Goal: Task Accomplishment & Management: Use online tool/utility

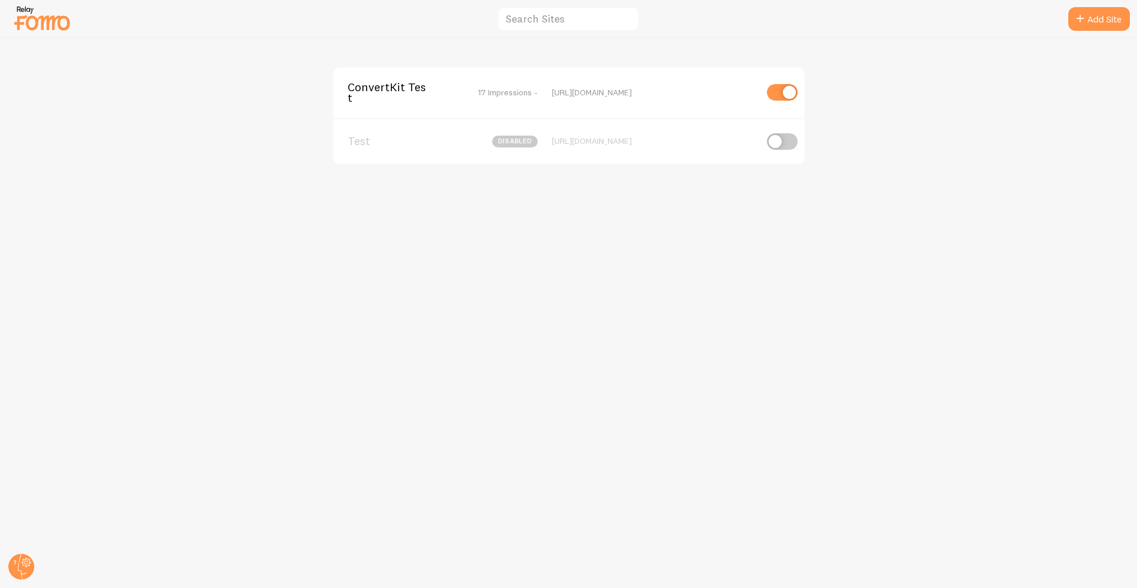
click at [409, 83] on span "ConvertKit Test" at bounding box center [395, 93] width 95 height 22
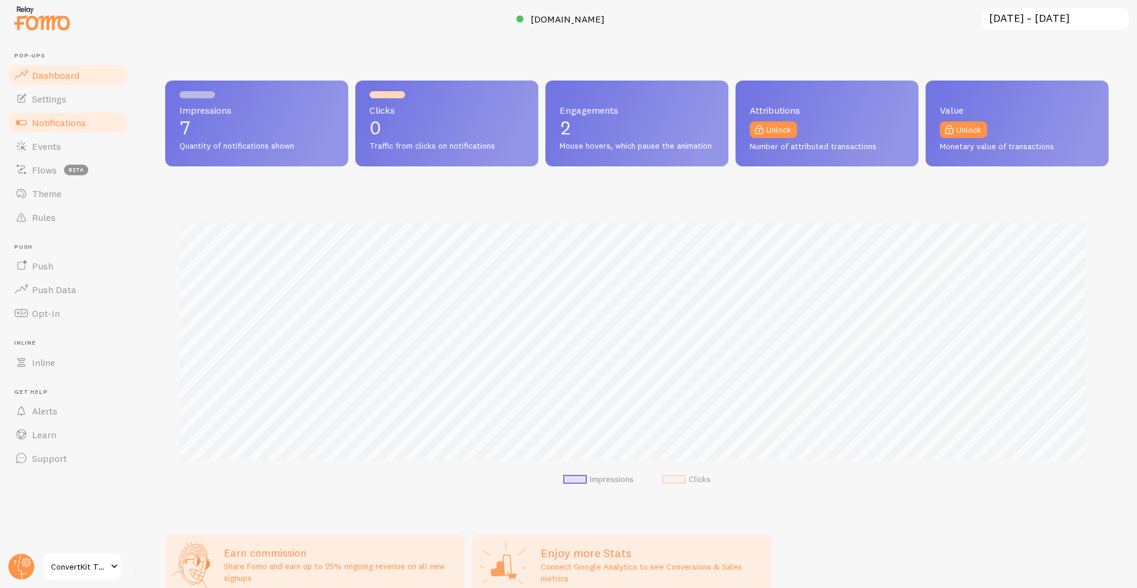
scroll to position [311, 934]
click at [99, 114] on link "Notifications" at bounding box center [68, 123] width 122 height 24
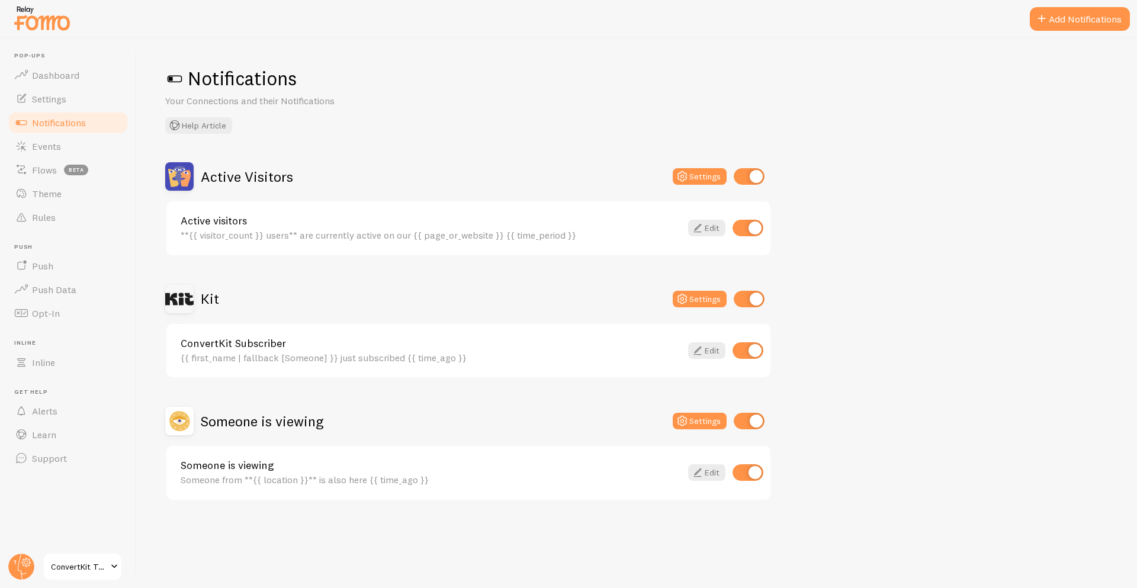
click at [888, 295] on div "Active Visitors Settings Active visitors **{{ visitor_count }} users** are curr…" at bounding box center [636, 331] width 943 height 339
click at [209, 127] on button "Help Article" at bounding box center [198, 125] width 67 height 17
click at [1053, 24] on button "Add Notifications" at bounding box center [1080, 19] width 100 height 24
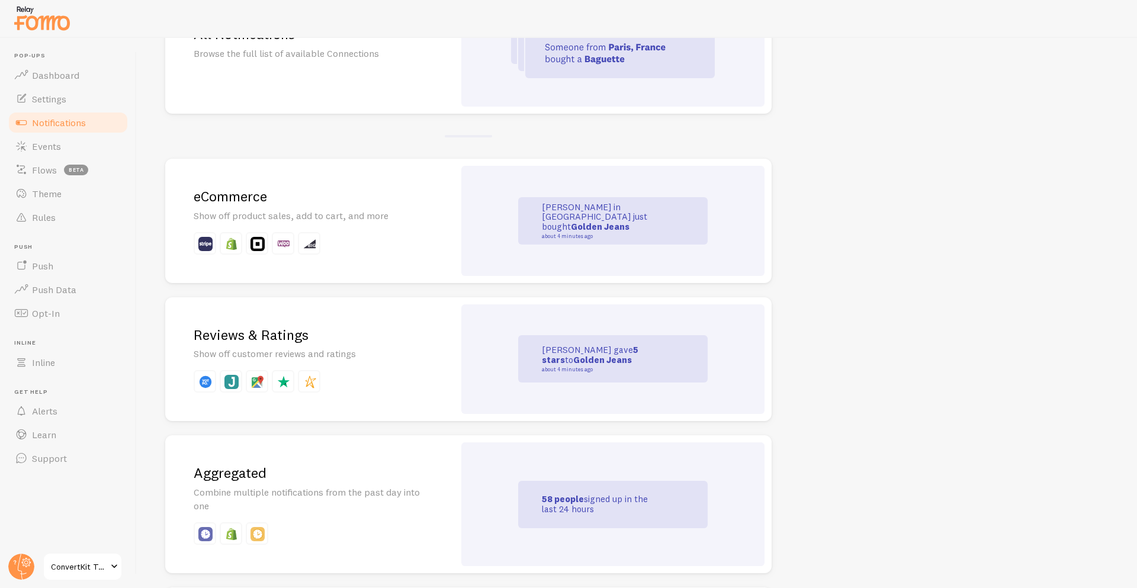
scroll to position [172, 0]
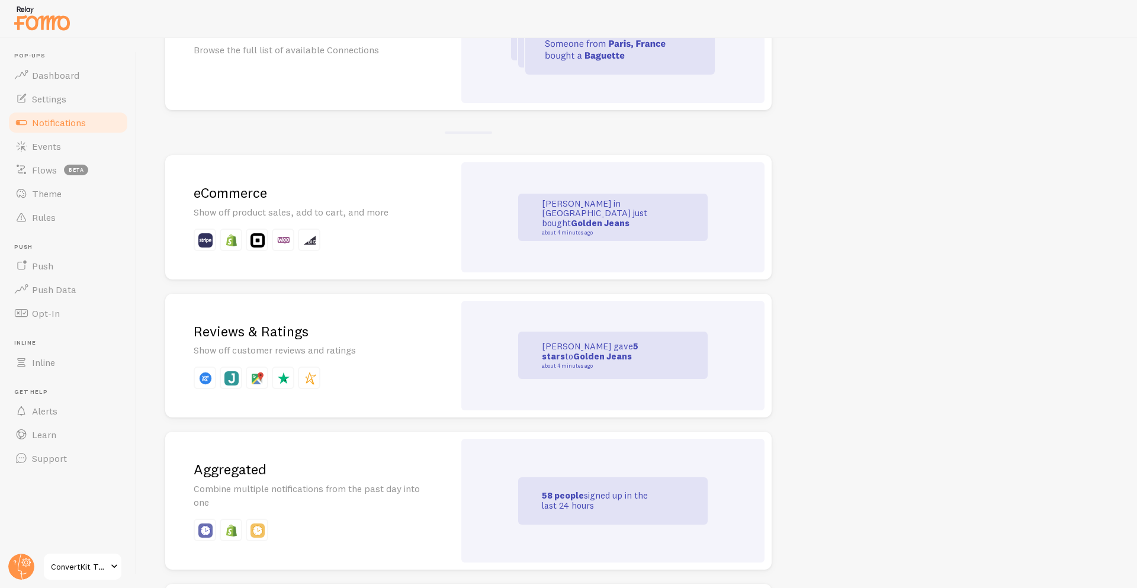
click at [245, 258] on div "eCommerce Show off product sales, add to cart, and more" at bounding box center [309, 217] width 289 height 124
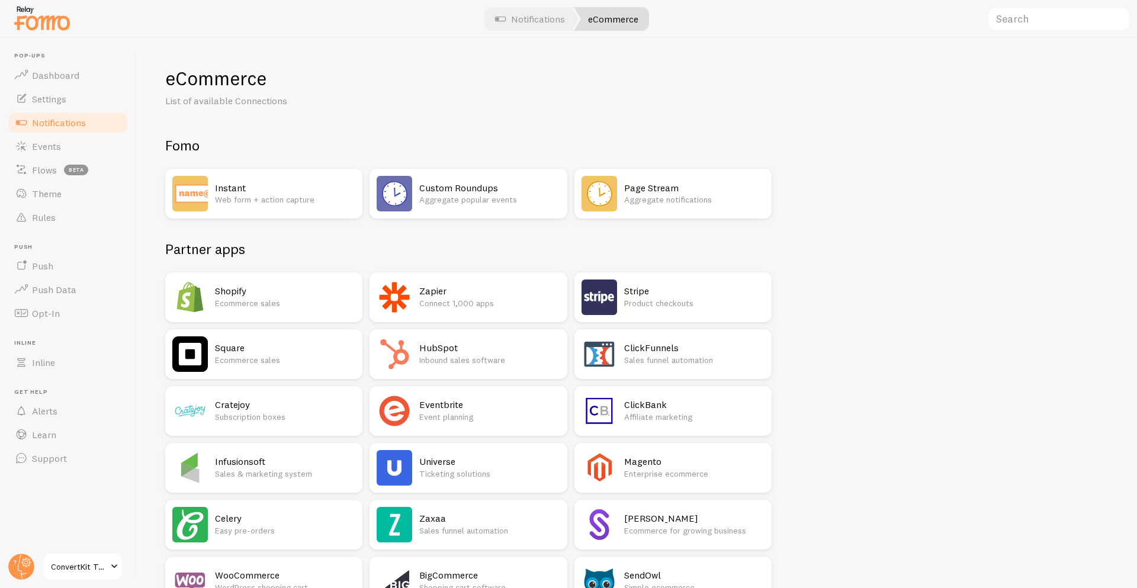
scroll to position [634, 0]
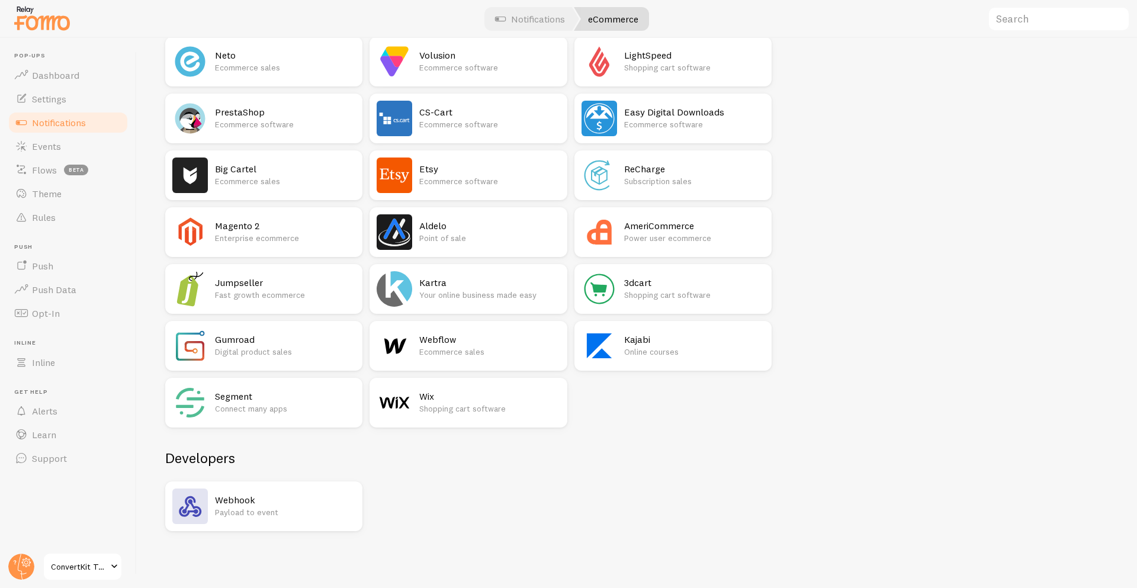
click at [451, 409] on p "Shopping cart software" at bounding box center [489, 409] width 140 height 12
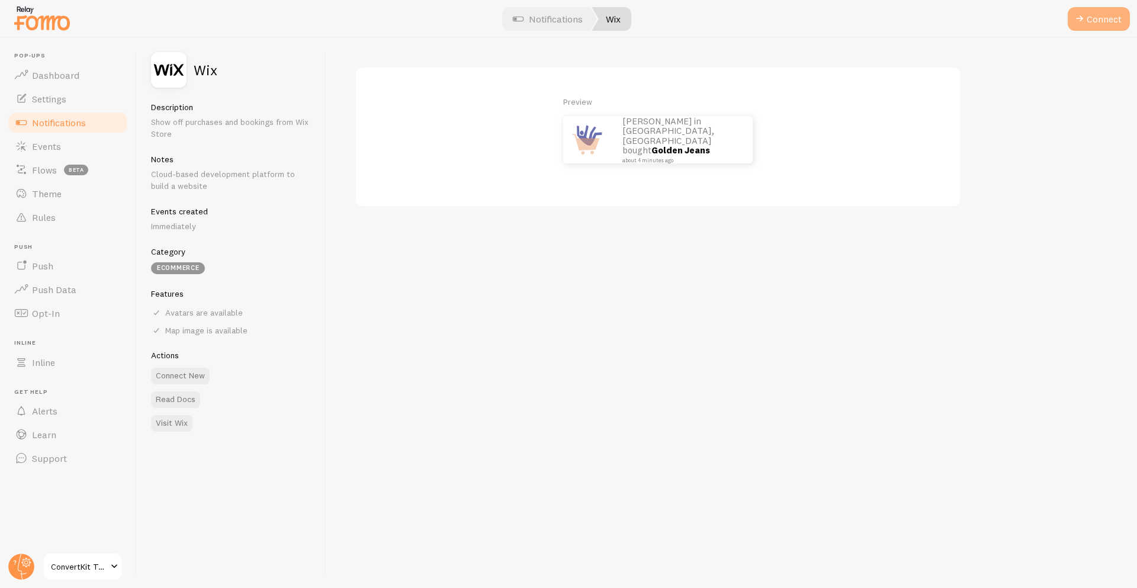
click at [1106, 24] on button "Connect" at bounding box center [1099, 19] width 62 height 24
click at [1090, 30] on button "Connect" at bounding box center [1099, 19] width 62 height 24
click at [1097, 34] on div at bounding box center [568, 19] width 1137 height 38
click at [1097, 27] on button "Connect" at bounding box center [1099, 19] width 62 height 24
click at [1032, 235] on div "Preview [PERSON_NAME] in [GEOGRAPHIC_DATA], [GEOGRAPHIC_DATA] bought Golden Jea…" at bounding box center [731, 313] width 811 height 550
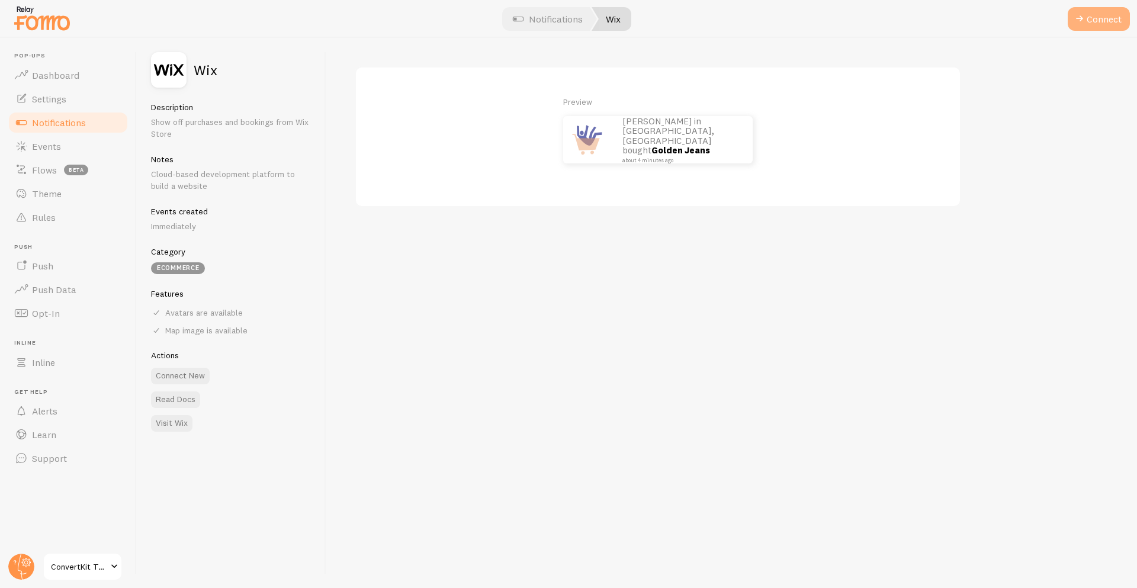
click at [1102, 24] on button "Connect" at bounding box center [1099, 19] width 62 height 24
click at [79, 123] on span "Notifications" at bounding box center [59, 123] width 54 height 12
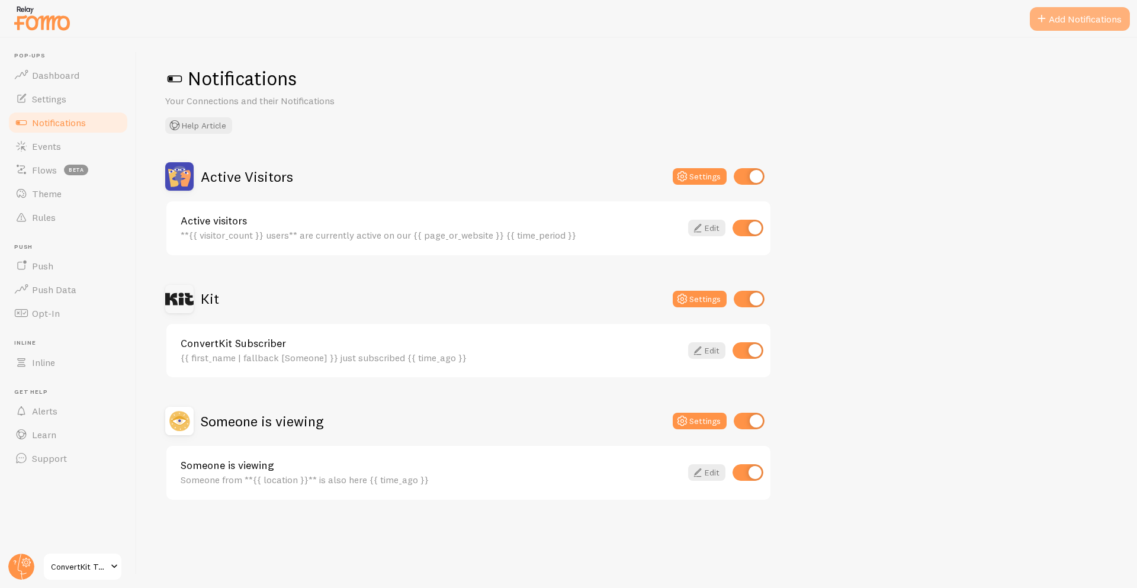
click at [1081, 21] on button "Add Notifications" at bounding box center [1080, 19] width 100 height 24
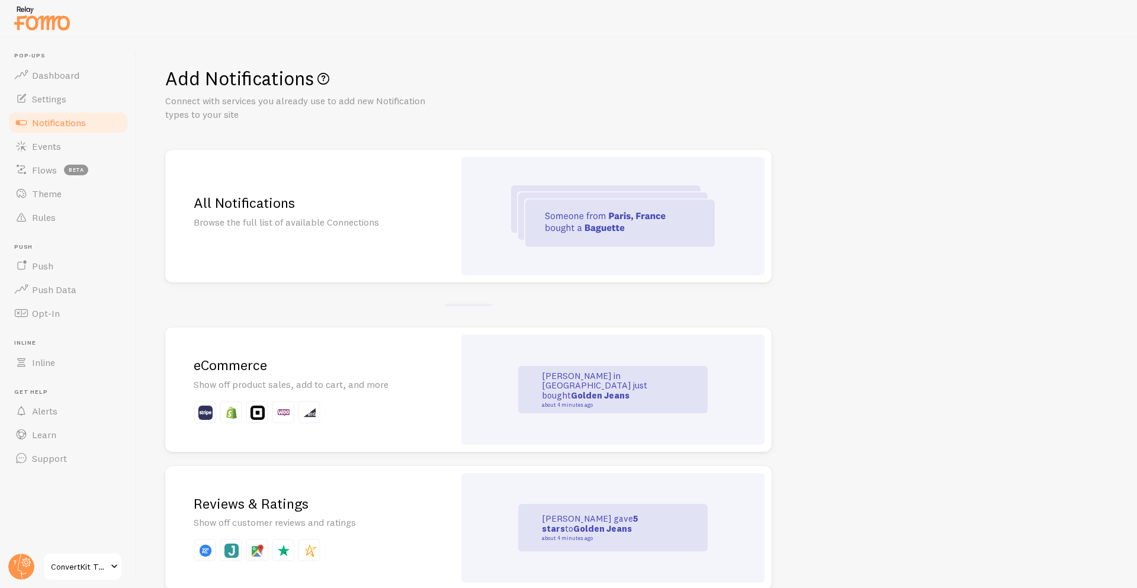
click at [371, 370] on h2 "eCommerce" at bounding box center [310, 365] width 232 height 18
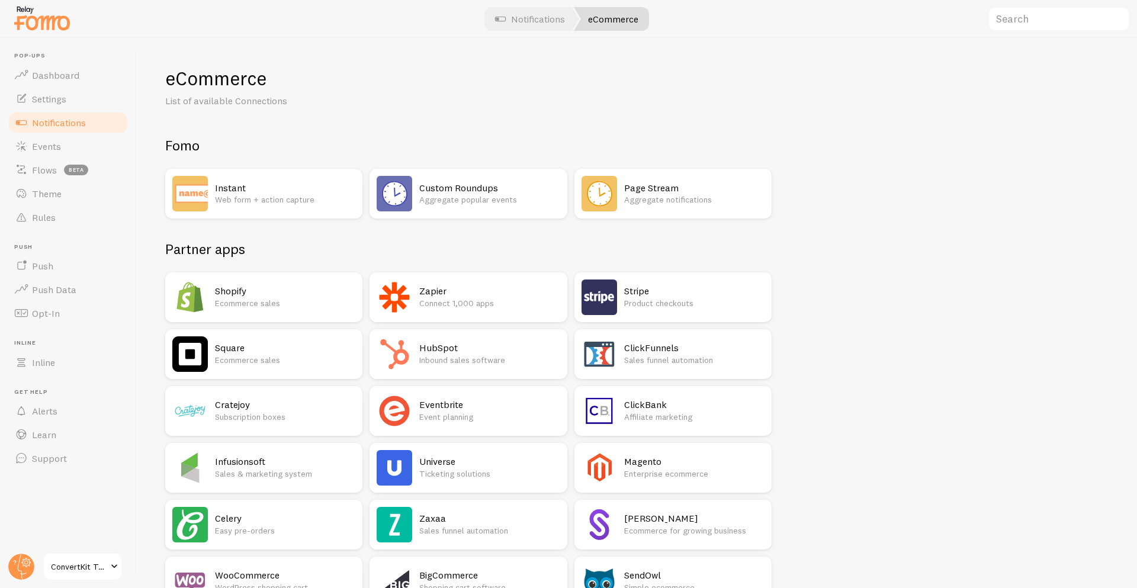
scroll to position [634, 0]
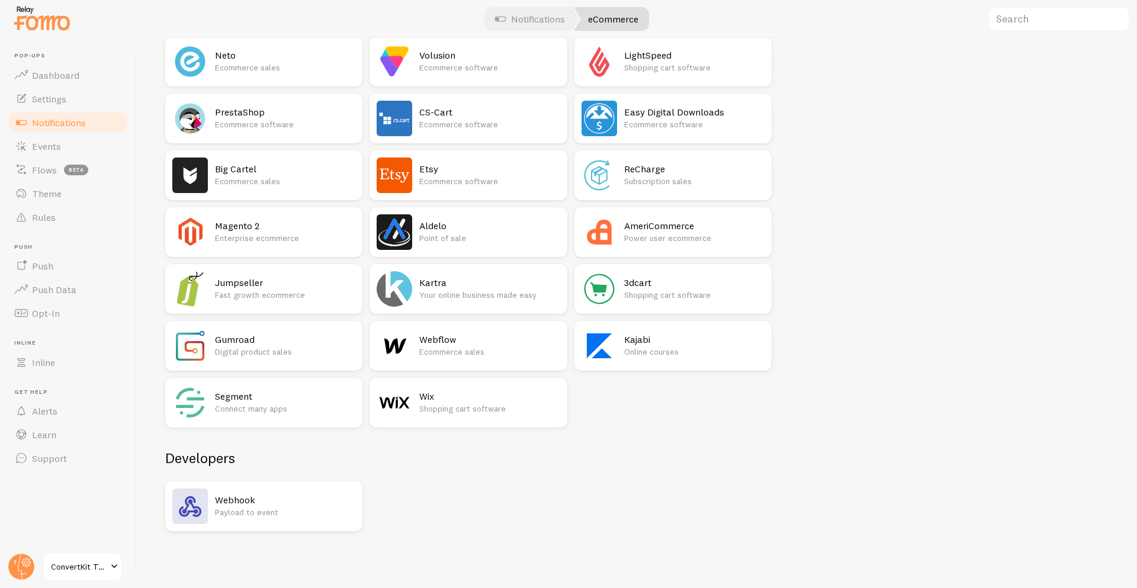
click at [436, 416] on div "Wix Shopping cart software" at bounding box center [489, 403] width 140 height 36
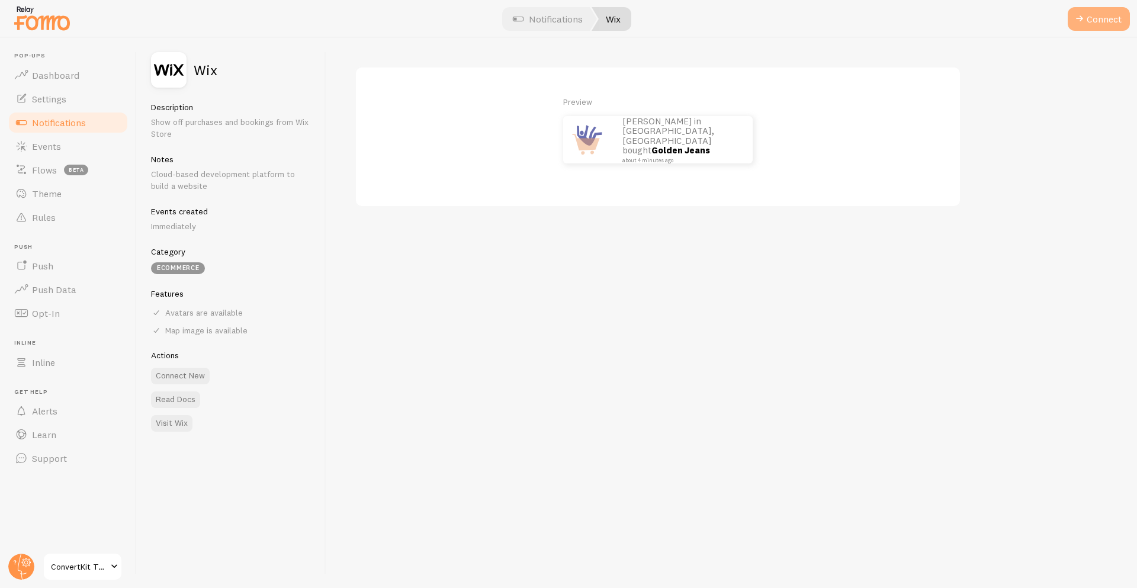
click at [1090, 21] on button "Connect" at bounding box center [1099, 19] width 62 height 24
click at [699, 368] on div "Preview [PERSON_NAME] in [GEOGRAPHIC_DATA], [GEOGRAPHIC_DATA] bought Golden Jea…" at bounding box center [731, 313] width 811 height 550
click at [1076, 27] on button "Connect" at bounding box center [1099, 19] width 62 height 24
click at [94, 126] on link "Notifications" at bounding box center [68, 123] width 122 height 24
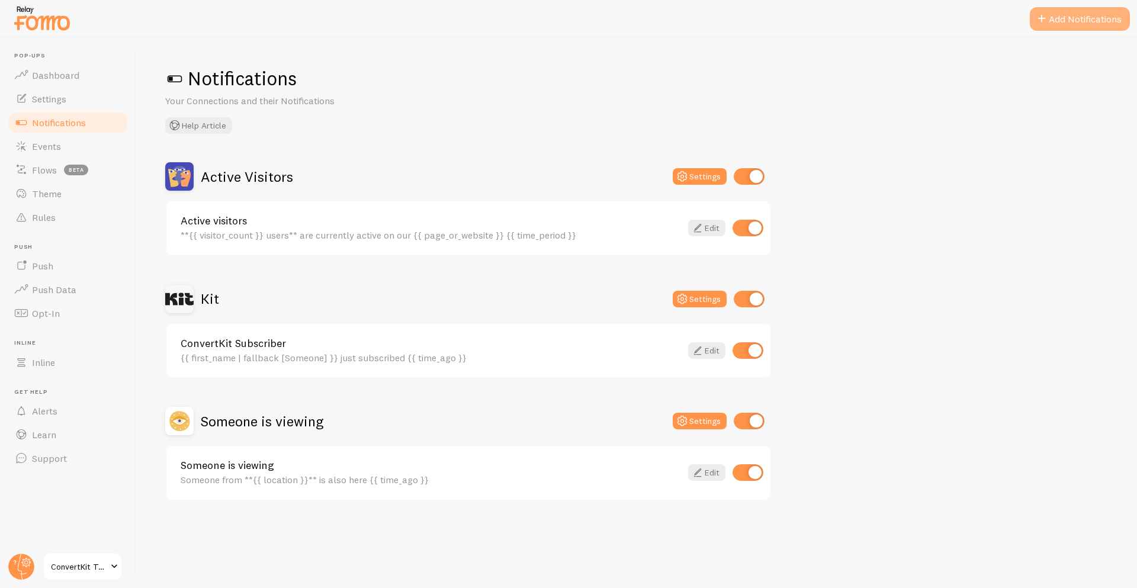
click at [1045, 15] on span at bounding box center [1042, 19] width 14 height 14
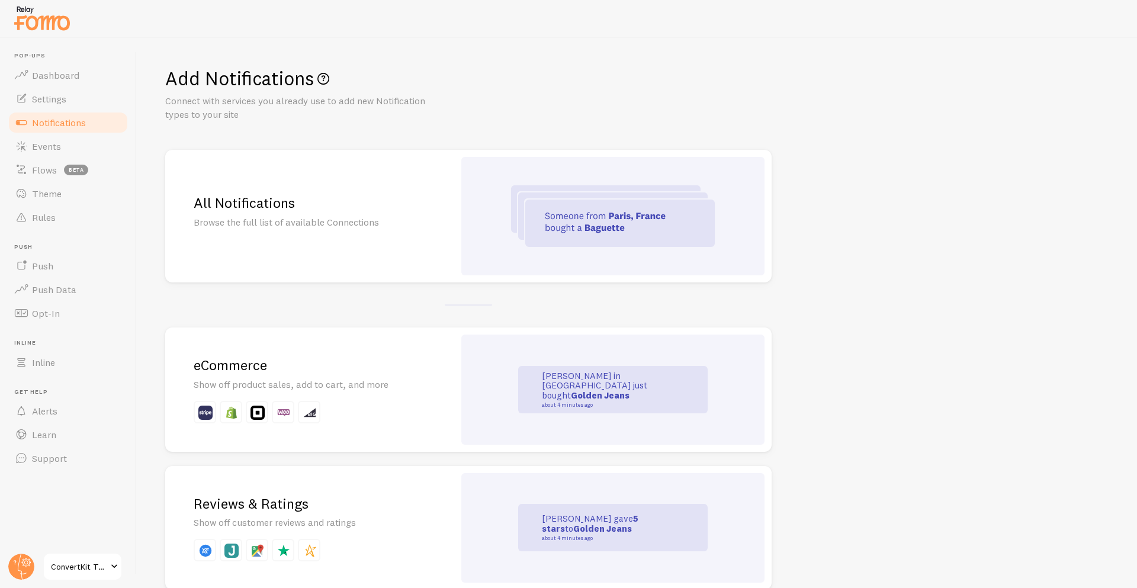
click at [309, 401] on div at bounding box center [309, 412] width 23 height 23
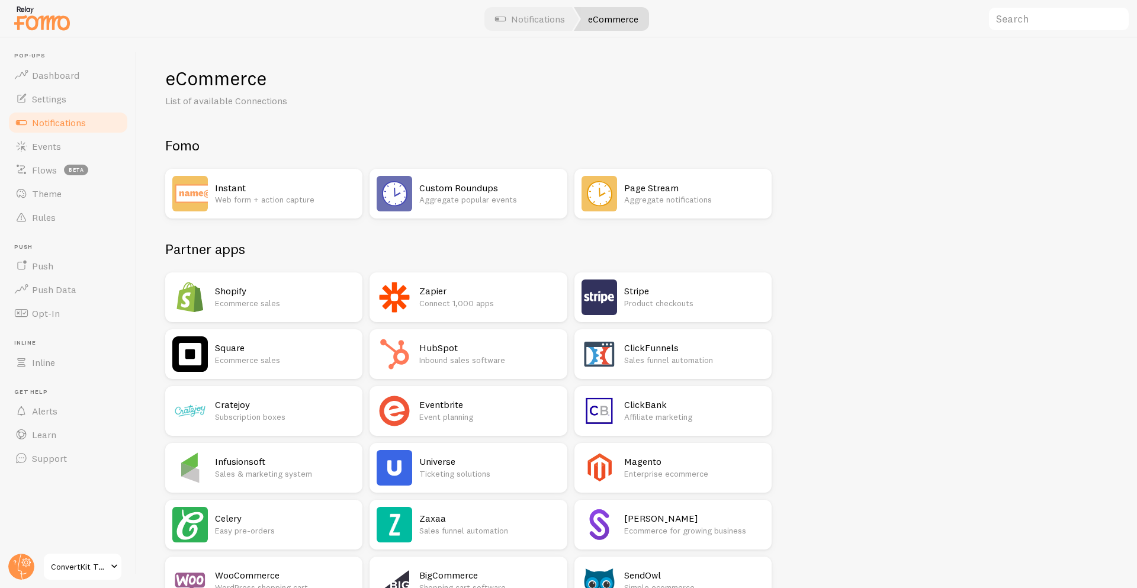
scroll to position [634, 0]
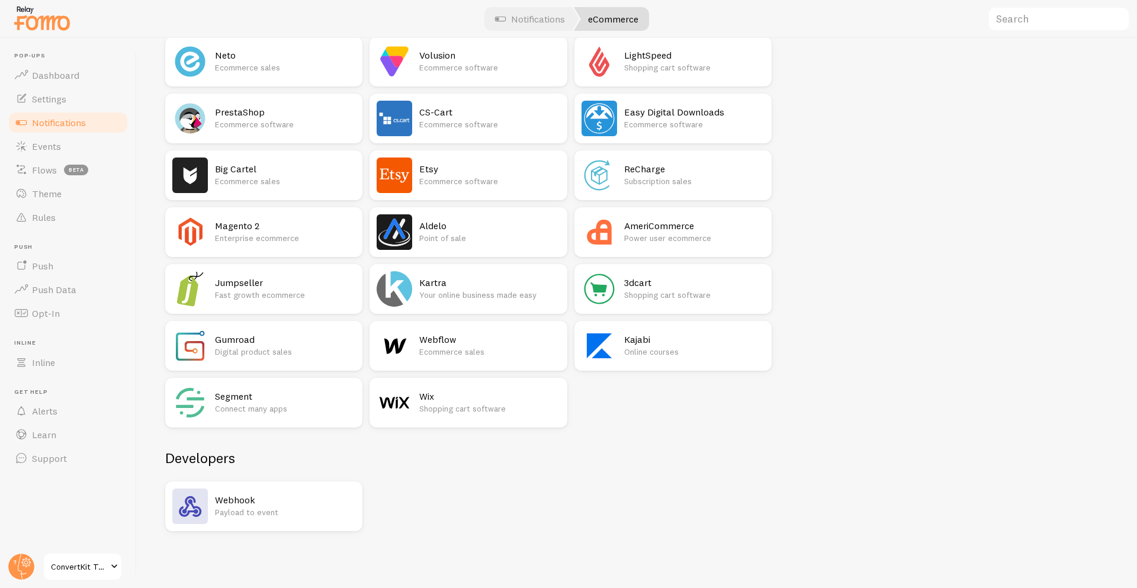
click at [464, 403] on p "Shopping cart software" at bounding box center [489, 409] width 140 height 12
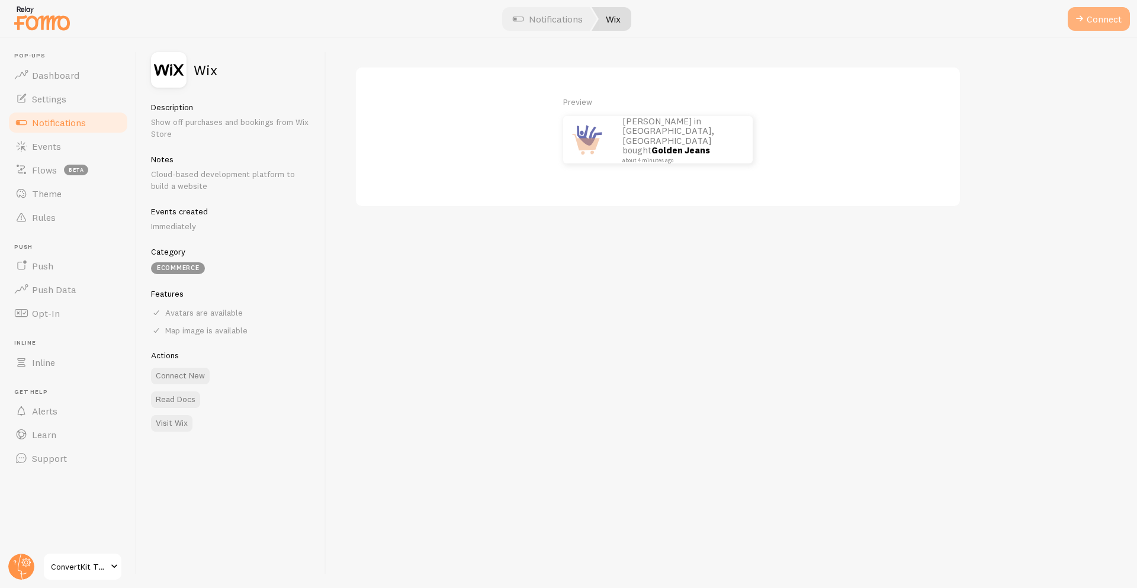
click at [1087, 17] on button "Connect" at bounding box center [1099, 19] width 62 height 24
click at [56, 21] on img at bounding box center [41, 18] width 59 height 30
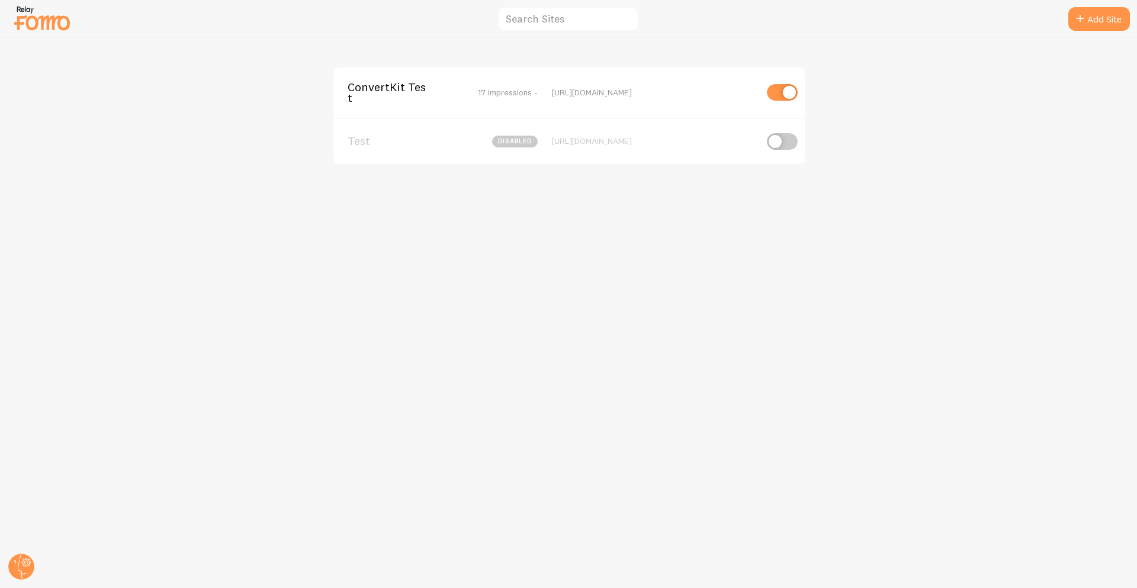
click at [25, 579] on div at bounding box center [568, 576] width 1137 height 24
click at [24, 568] on div at bounding box center [568, 576] width 1137 height 24
drag, startPoint x: 1091, startPoint y: 20, endPoint x: 1014, endPoint y: 52, distance: 83.0
click at [1008, 60] on div "Add Site ConvertKit Test 17 Impressions - [URL][DOMAIN_NAME] Test disabled [URL…" at bounding box center [569, 313] width 1136 height 550
click at [1026, 39] on div "ConvertKit Test 17 Impressions - [URL][DOMAIN_NAME] Test disabled [URL][DOMAIN_…" at bounding box center [569, 313] width 1136 height 550
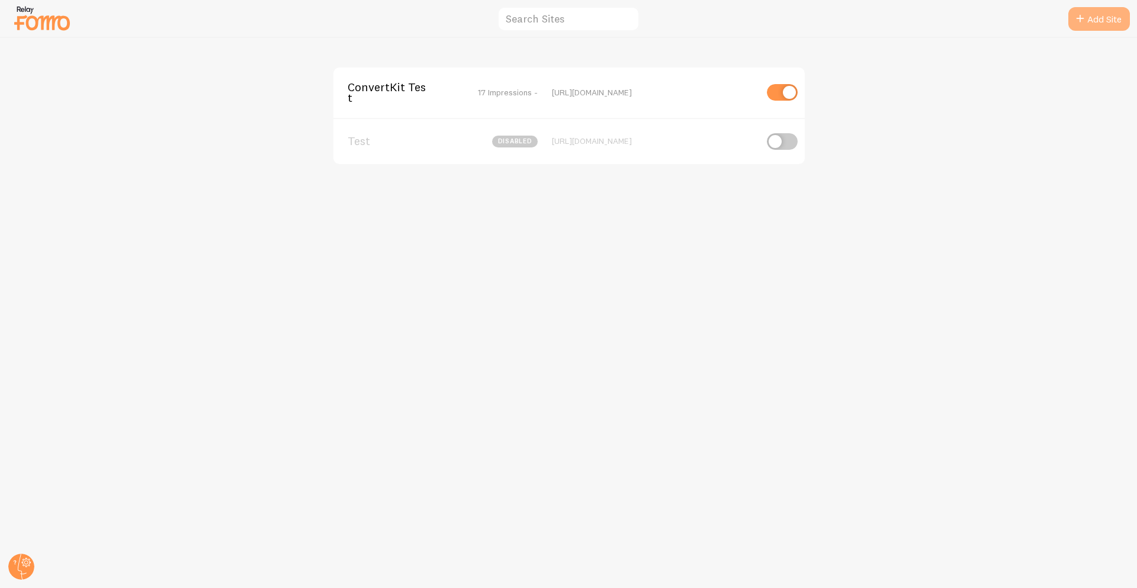
click at [1085, 9] on link "Add Site" at bounding box center [1099, 19] width 62 height 24
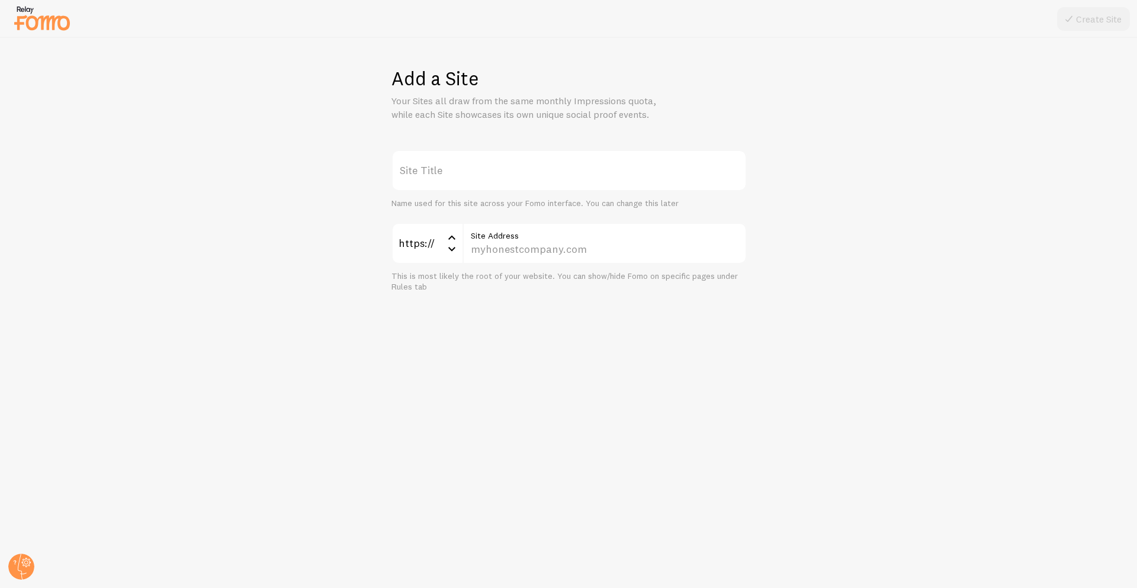
click at [457, 188] on label "Site Title" at bounding box center [568, 170] width 355 height 41
click at [457, 188] on input "Site Title" at bounding box center [568, 170] width 355 height 41
type input "WIX teststore"
click at [528, 248] on input "Site Address" at bounding box center [604, 243] width 284 height 41
type input "w"
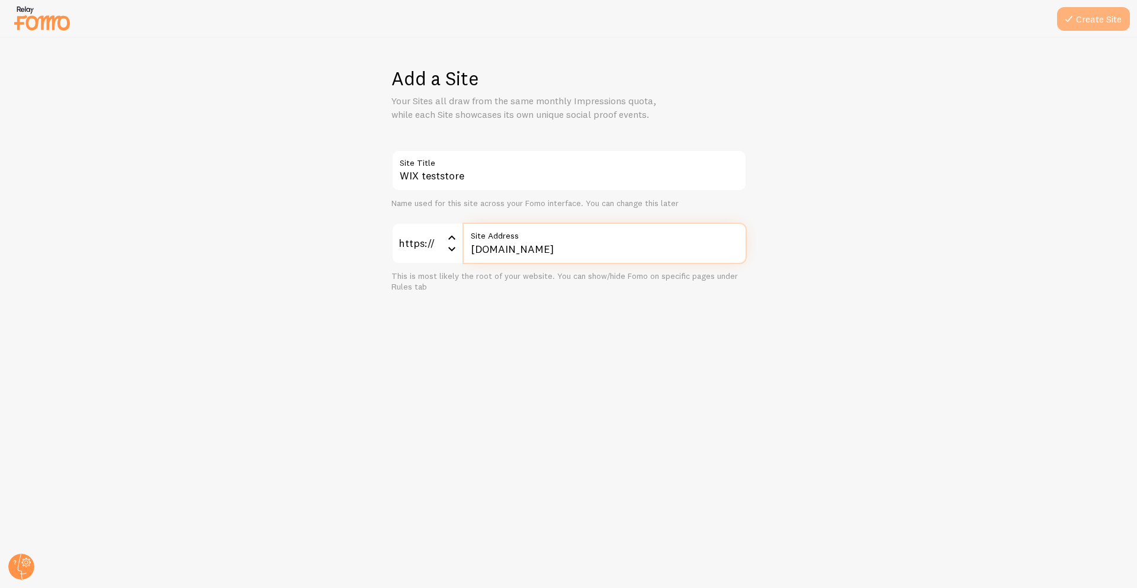
type input "[DOMAIN_NAME]"
click at [1069, 24] on icon at bounding box center [1069, 19] width 14 height 14
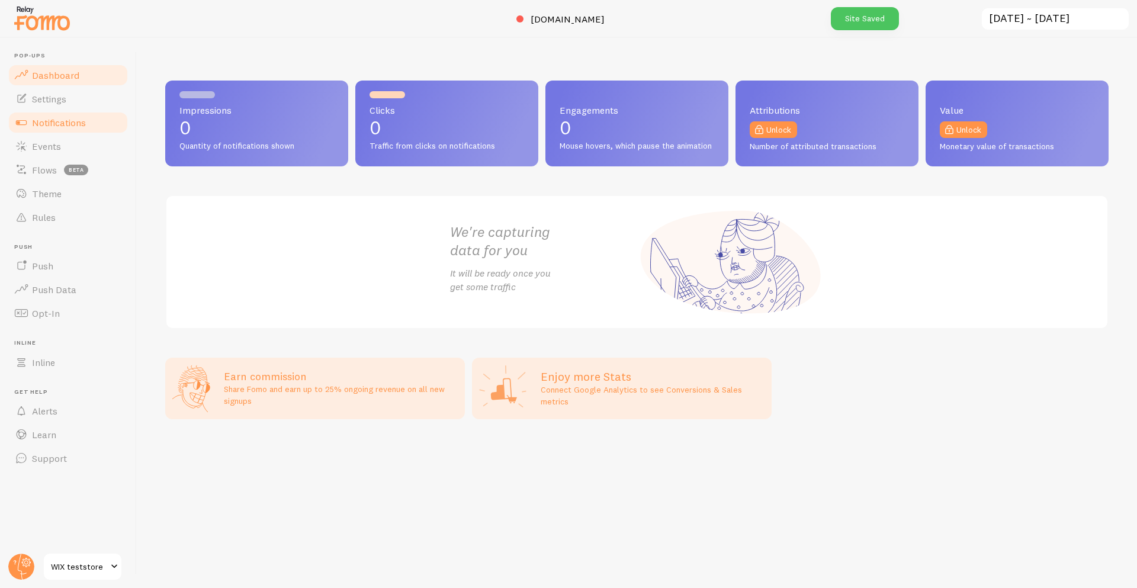
click at [73, 127] on span "Notifications" at bounding box center [59, 123] width 54 height 12
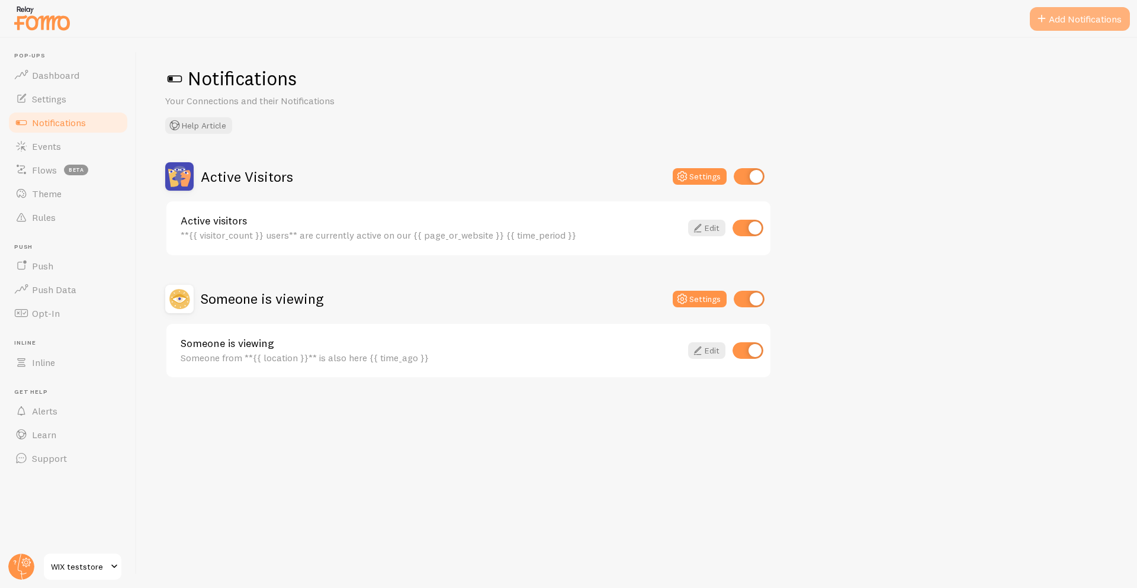
click at [1084, 28] on button "Add Notifications" at bounding box center [1080, 19] width 100 height 24
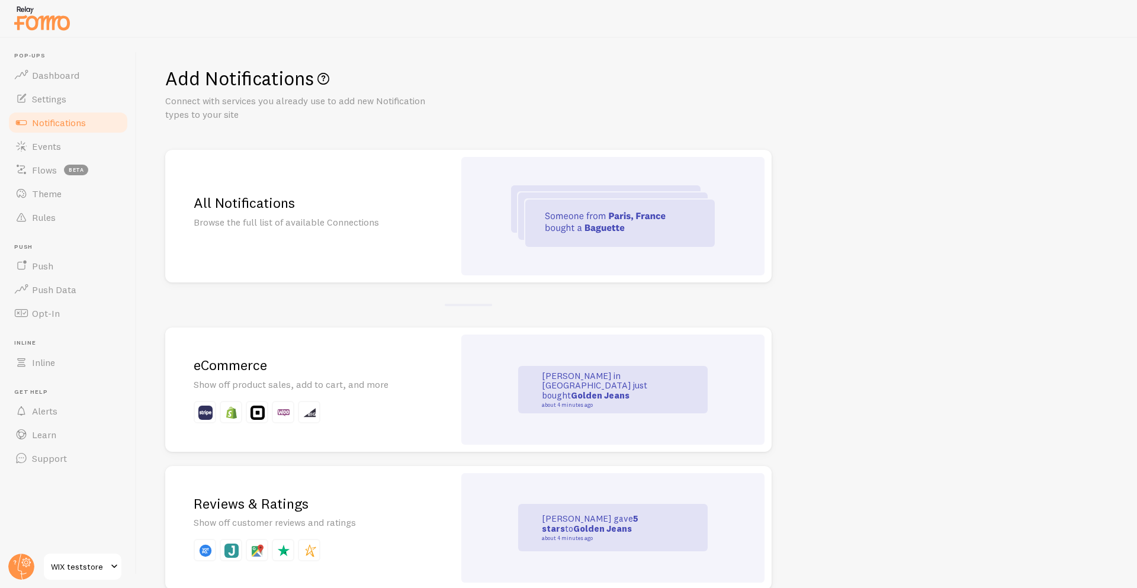
click at [249, 361] on h2 "eCommerce" at bounding box center [310, 365] width 232 height 18
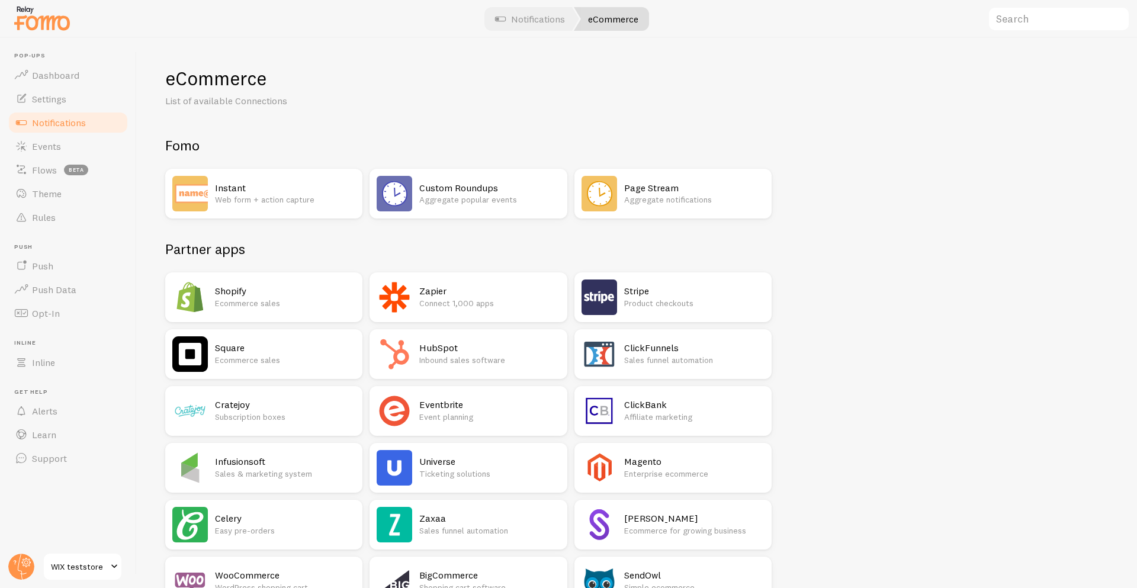
scroll to position [634, 0]
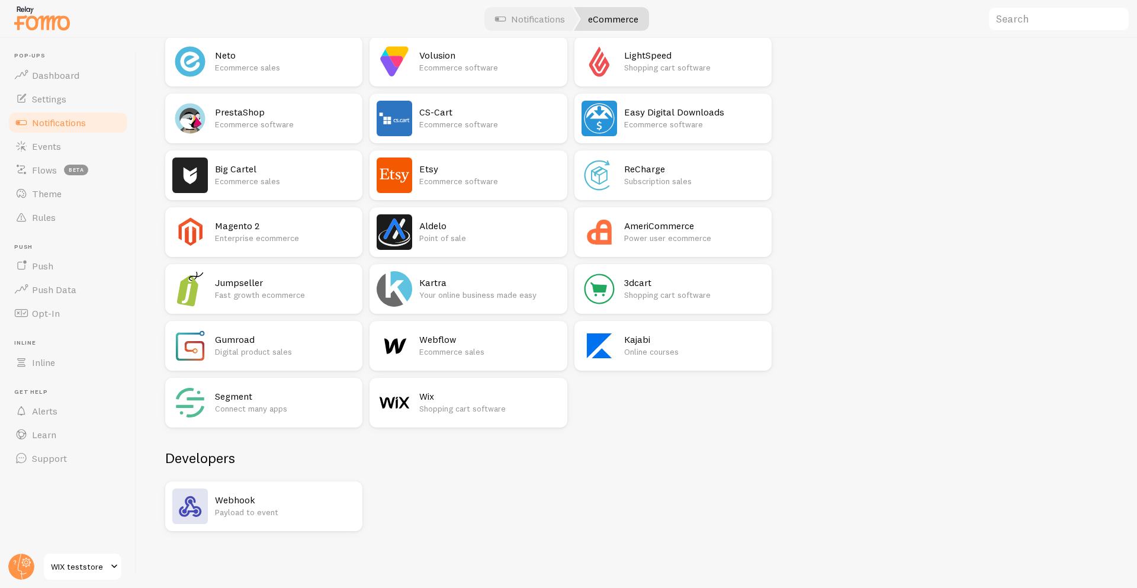
click at [444, 400] on h2 "Wix" at bounding box center [489, 396] width 140 height 12
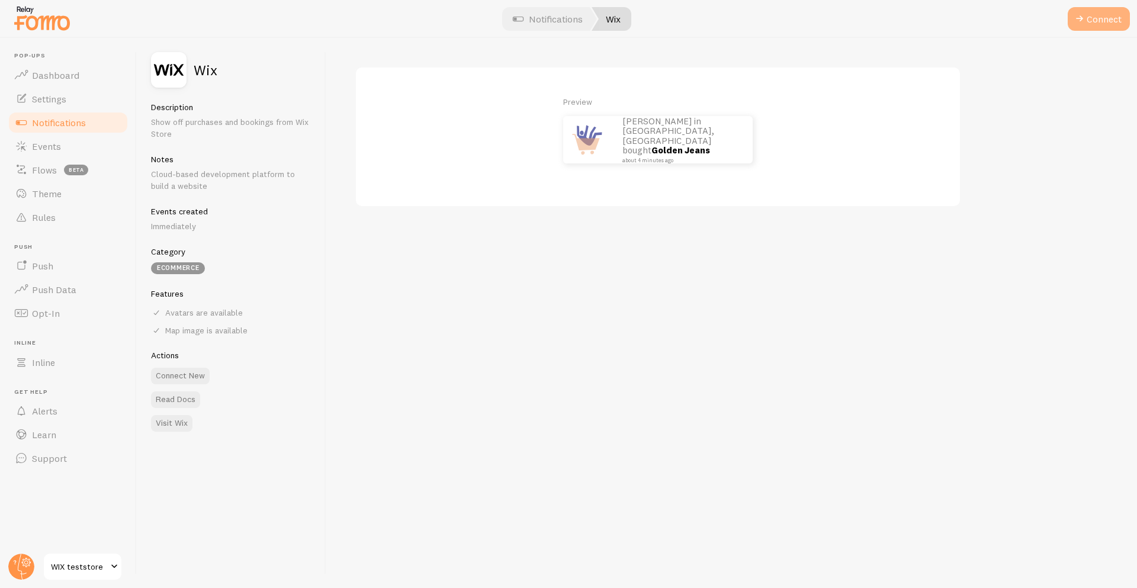
click at [1083, 19] on span at bounding box center [1079, 19] width 14 height 14
click at [1073, 25] on span at bounding box center [1079, 19] width 14 height 14
click at [1085, 20] on span at bounding box center [1079, 19] width 14 height 14
